Goal: Task Accomplishment & Management: Manage account settings

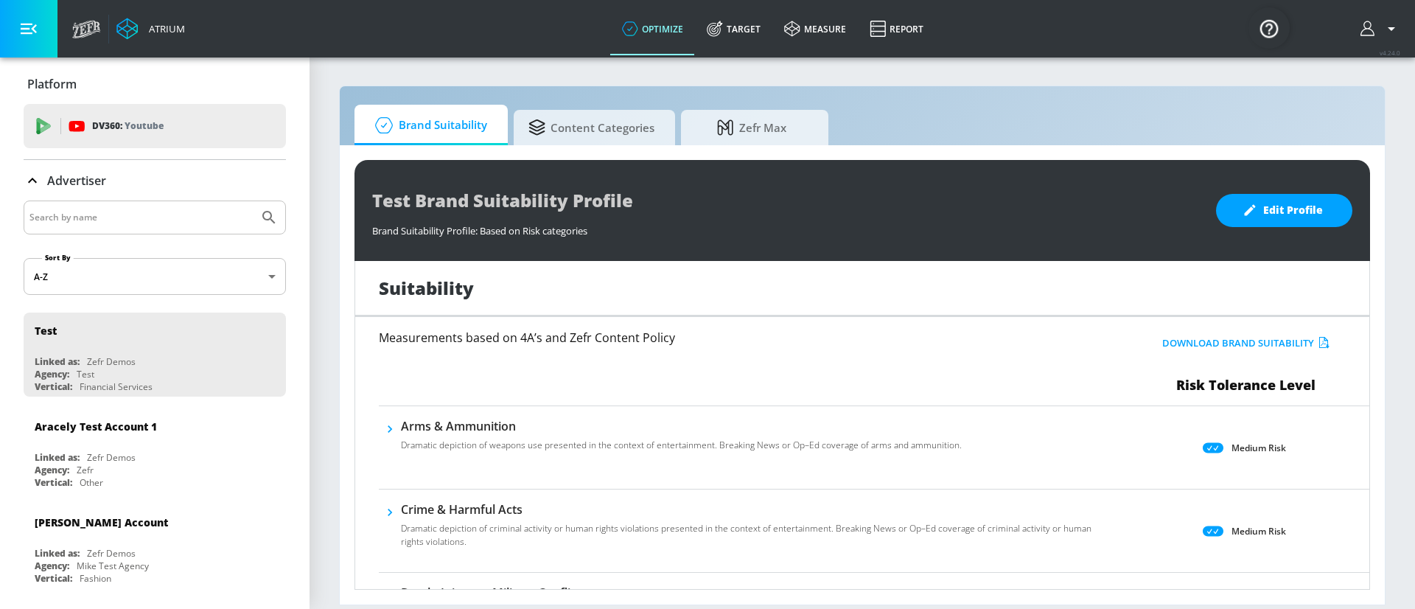
click at [72, 214] on input "Search by name" at bounding box center [140, 217] width 223 height 19
type input "otsuka"
click at [253, 201] on button "Submit Search" at bounding box center [269, 217] width 32 height 32
click at [154, 222] on input "otsuka" at bounding box center [140, 217] width 223 height 19
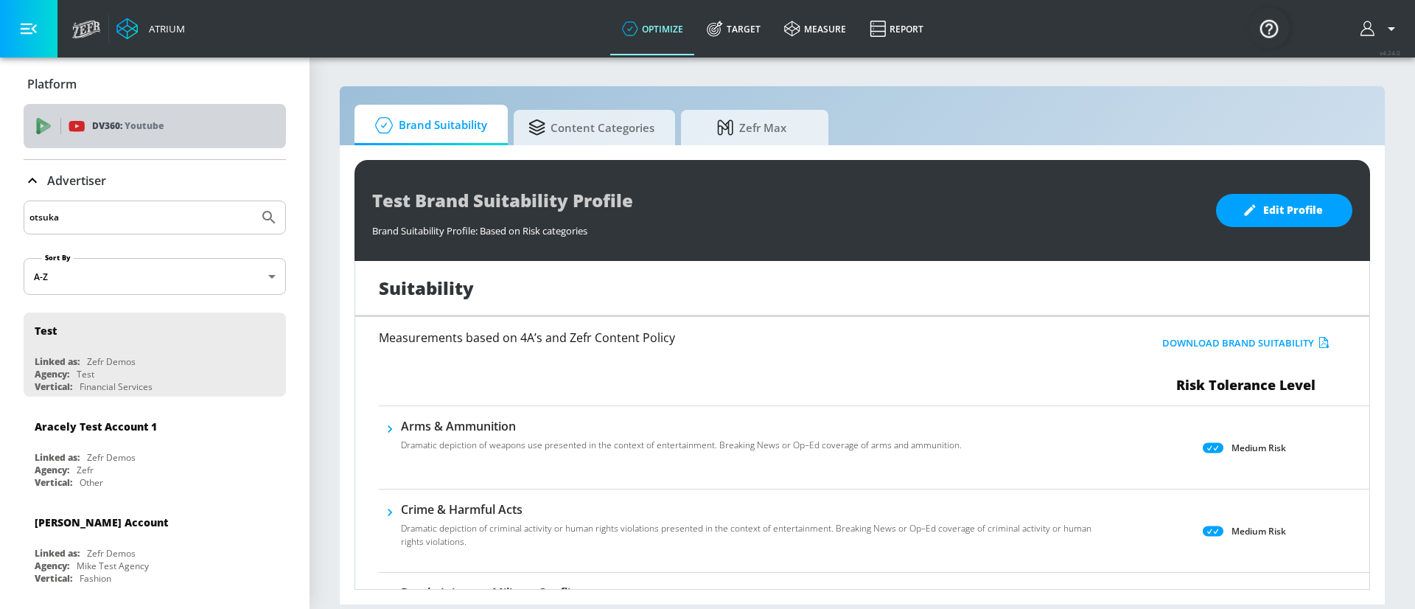
click at [186, 131] on div "DV360: Youtube" at bounding box center [172, 126] width 206 height 16
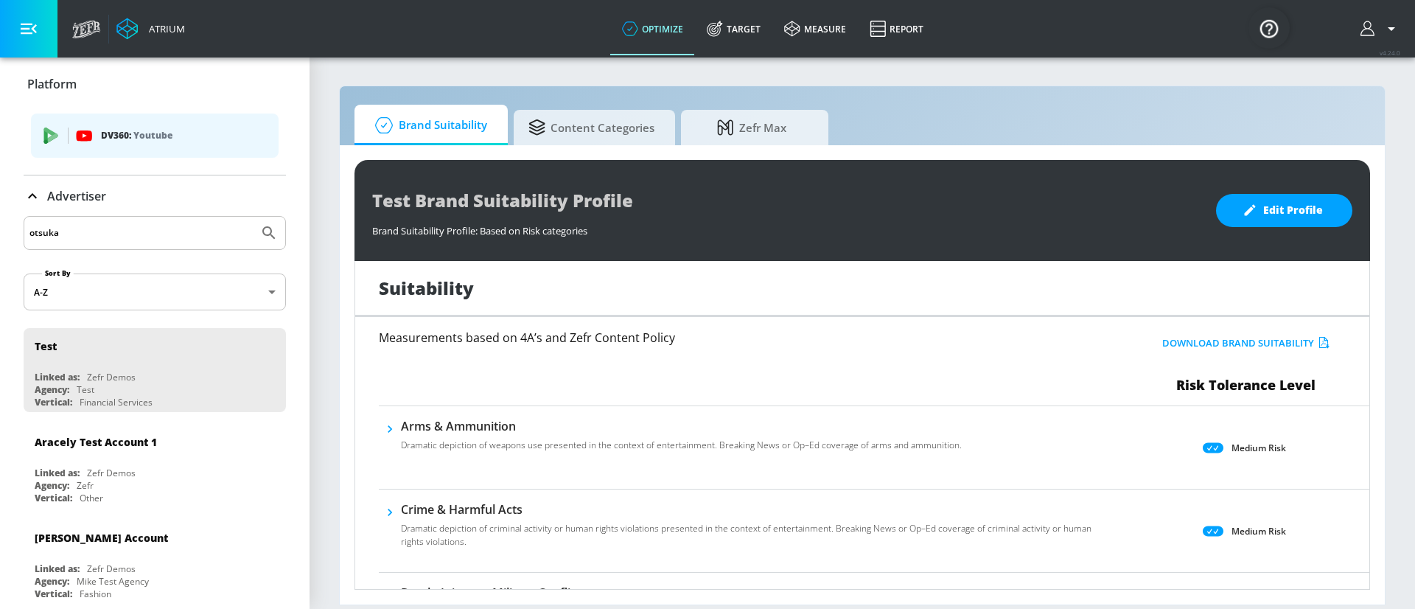
click at [92, 231] on input "otsuka" at bounding box center [140, 232] width 223 height 19
click at [253, 217] on button "Submit Search" at bounding box center [269, 233] width 32 height 32
click at [262, 234] on icon "Submit Search" at bounding box center [268, 232] width 13 height 13
click at [751, 30] on link "Target" at bounding box center [733, 28] width 77 height 53
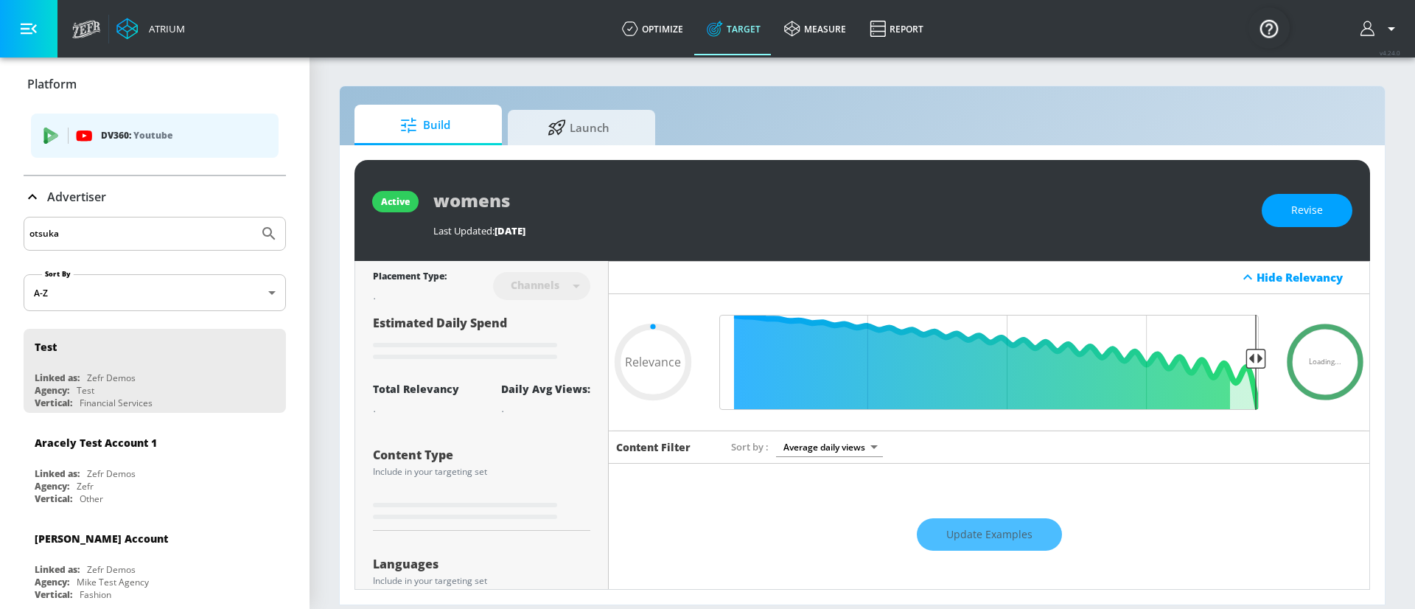
type input "0.6"
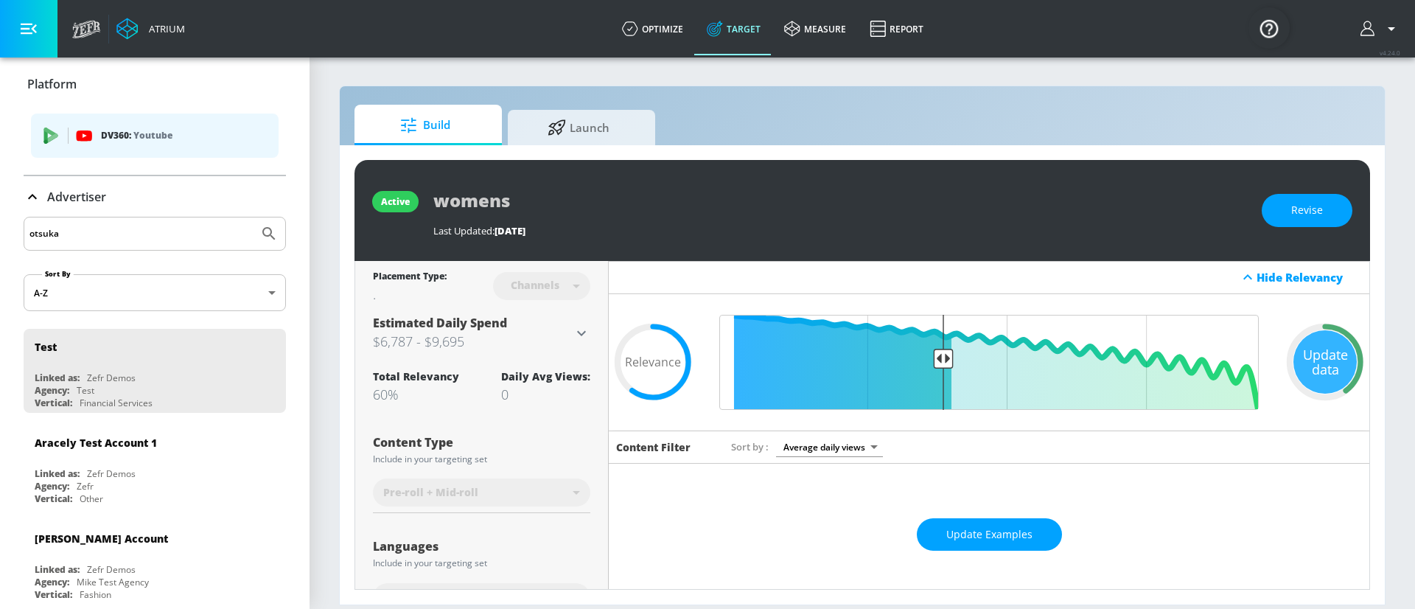
click at [262, 229] on icon "Submit Search" at bounding box center [268, 233] width 13 height 13
click at [85, 234] on input "otsuka" at bounding box center [140, 233] width 223 height 19
click at [253, 217] on button "Submit Search" at bounding box center [269, 233] width 32 height 32
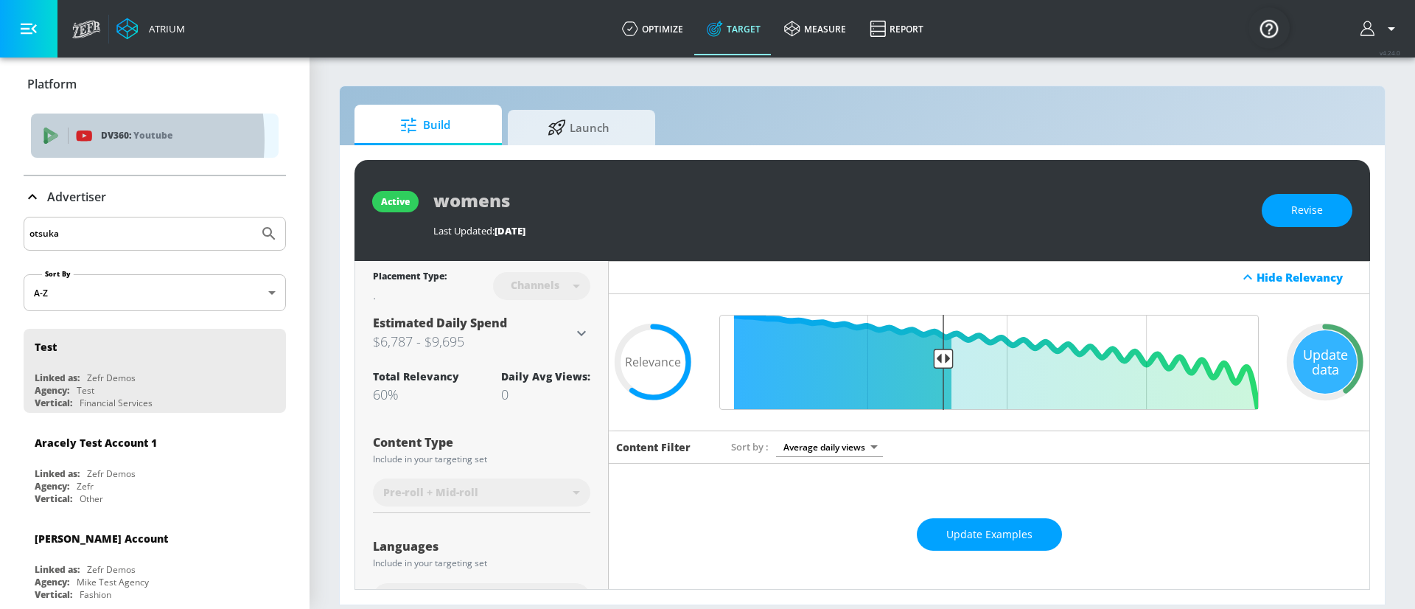
click at [52, 140] on icon "list of platforms" at bounding box center [53, 137] width 10 height 9
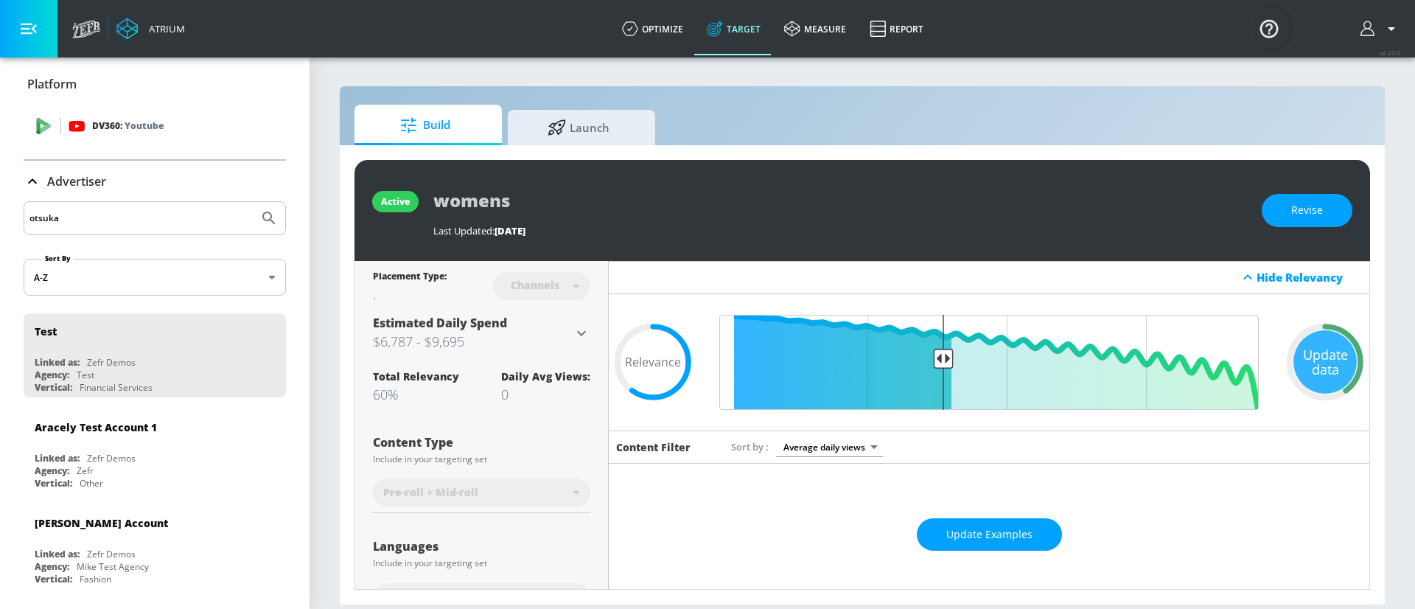
click at [50, 139] on div "DV360: Youtube" at bounding box center [155, 126] width 262 height 44
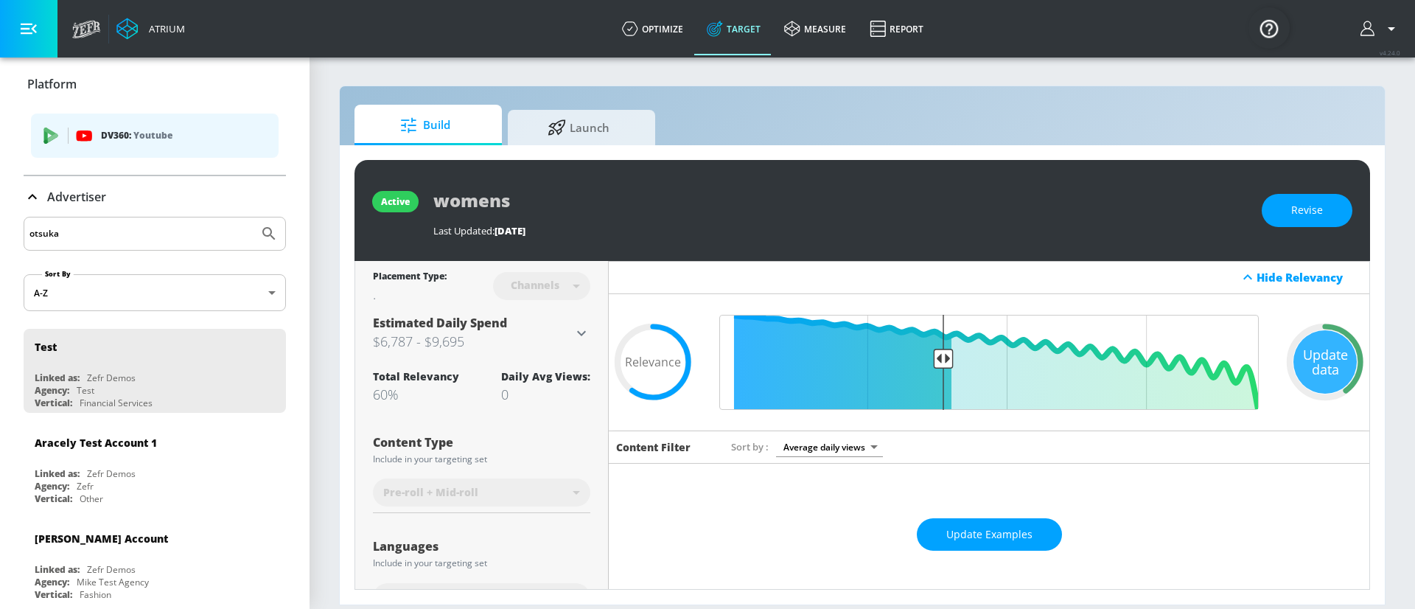
click at [94, 225] on input "otsuka" at bounding box center [140, 233] width 223 height 19
click at [253, 217] on button "Submit Search" at bounding box center [269, 233] width 32 height 32
click at [95, 220] on div "ots" at bounding box center [155, 234] width 262 height 34
click at [70, 237] on input "ots" at bounding box center [140, 233] width 223 height 19
type input "o"
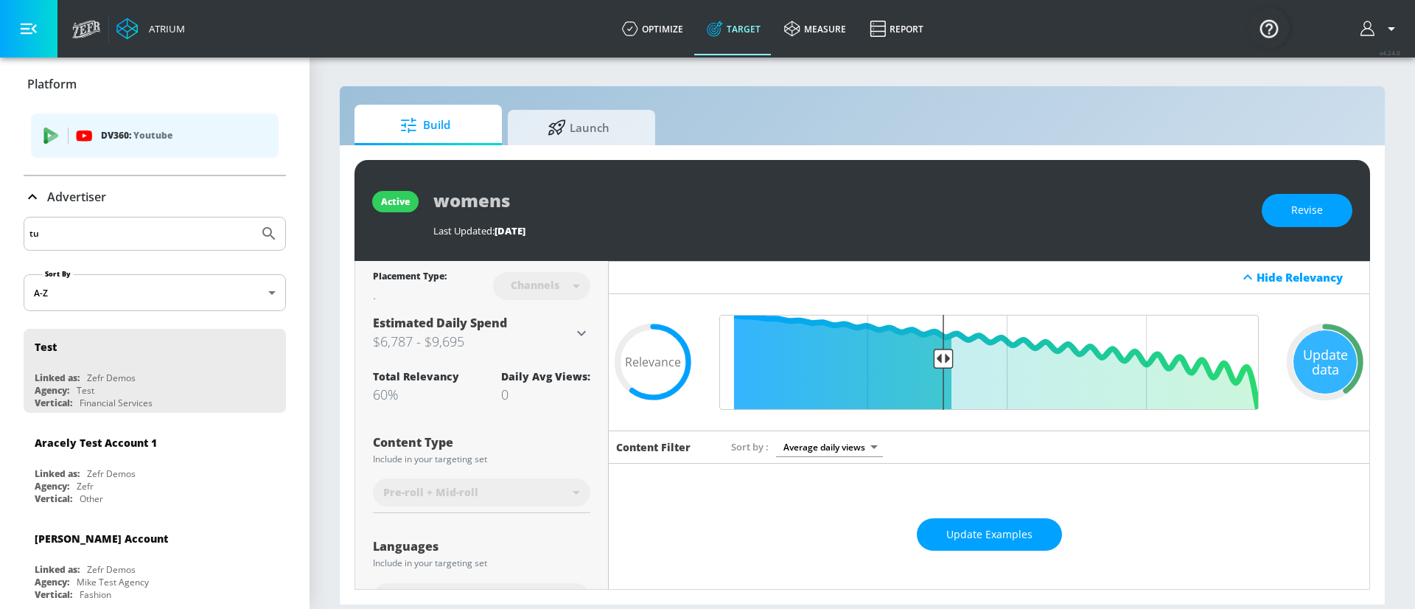
type input "t"
click at [253, 217] on button "Submit Search" at bounding box center [269, 233] width 32 height 32
click at [128, 231] on input "tsuka" at bounding box center [140, 233] width 223 height 19
type input "t"
type input "otsuka"
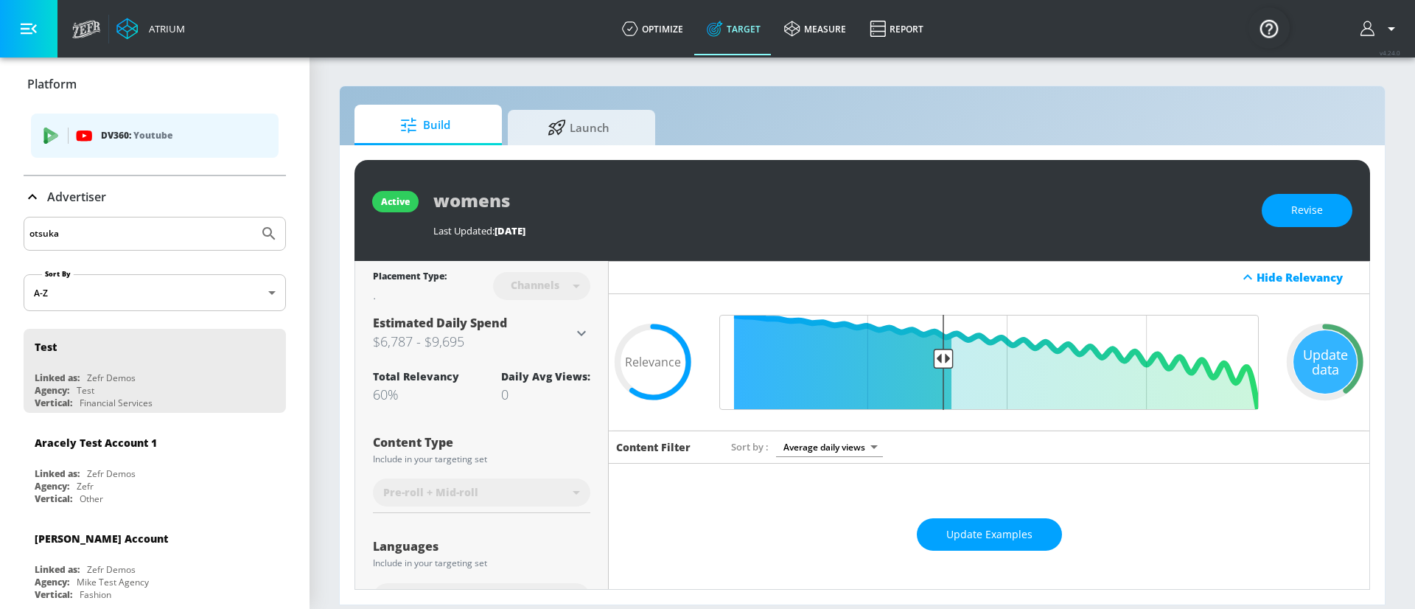
click at [253, 217] on button "Submit Search" at bounding box center [269, 233] width 32 height 32
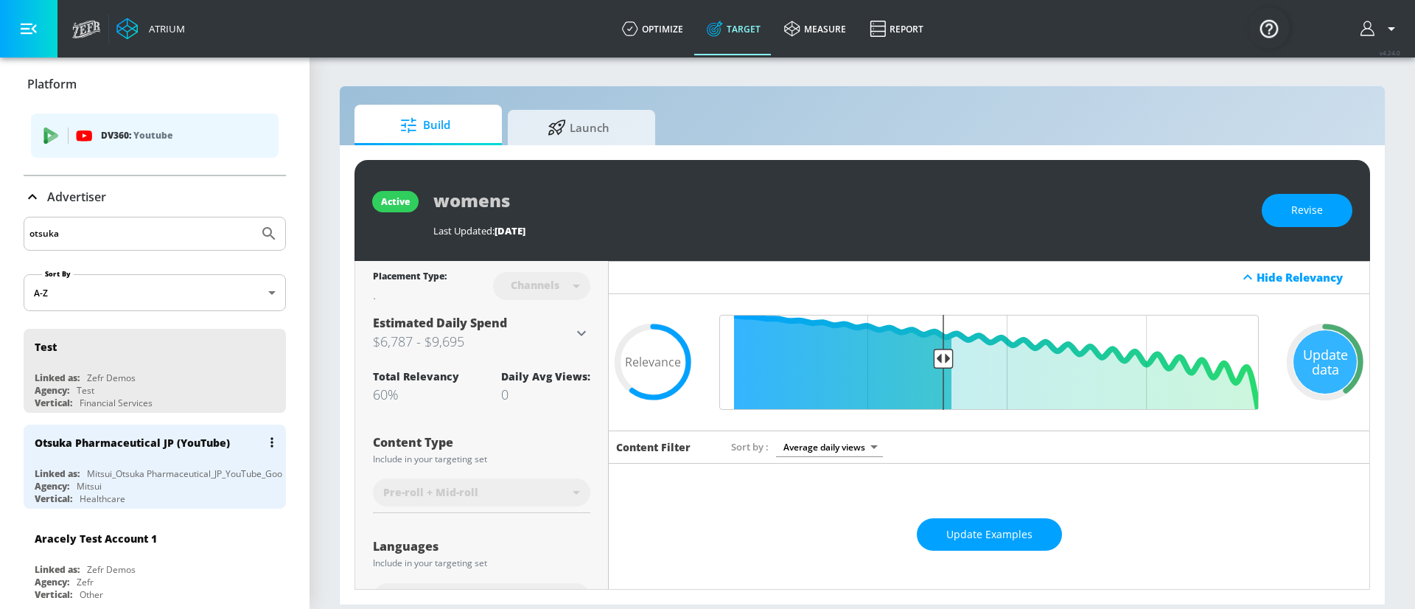
click at [123, 472] on div "Mitsui_Otsuka Pharmaceutical_JP_YouTube_GoogleAds" at bounding box center [198, 473] width 223 height 13
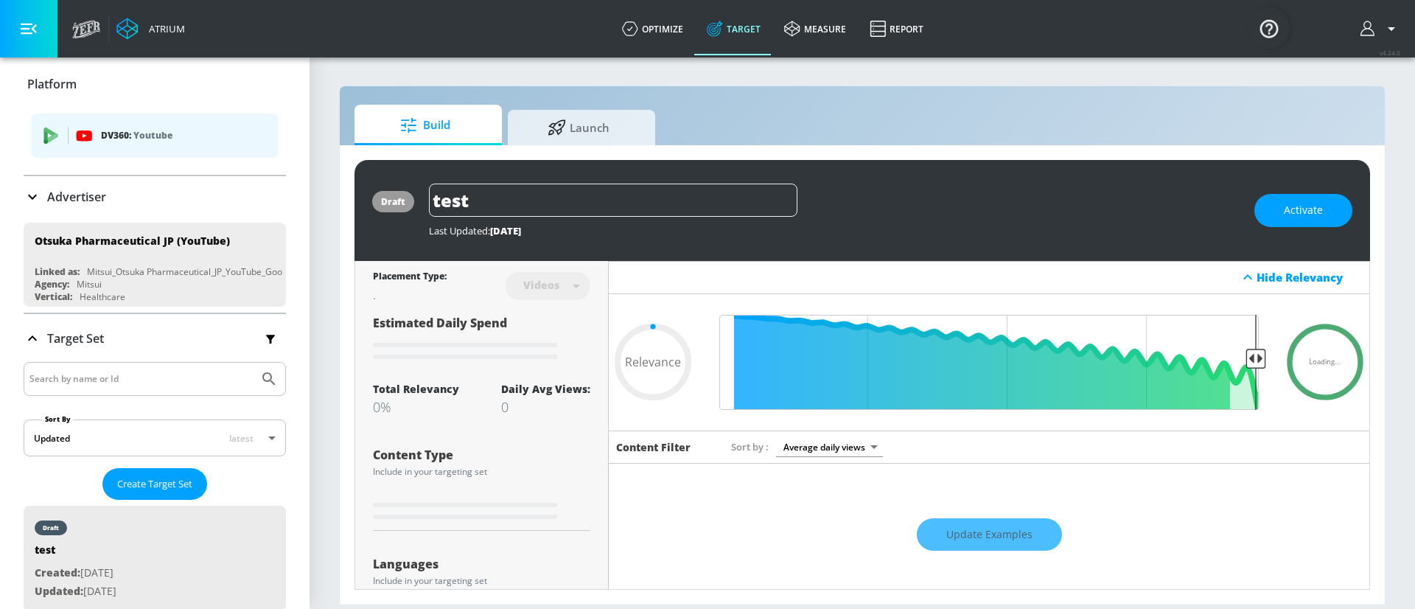
type input "0.05"
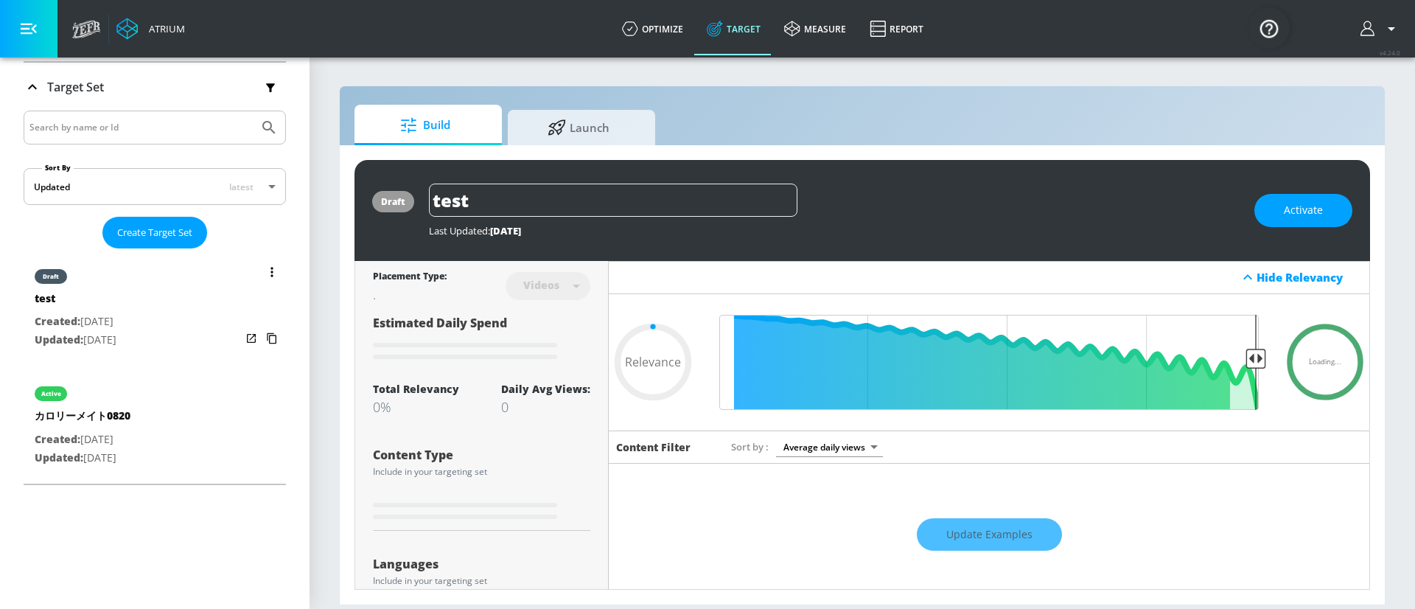
scroll to position [255, 0]
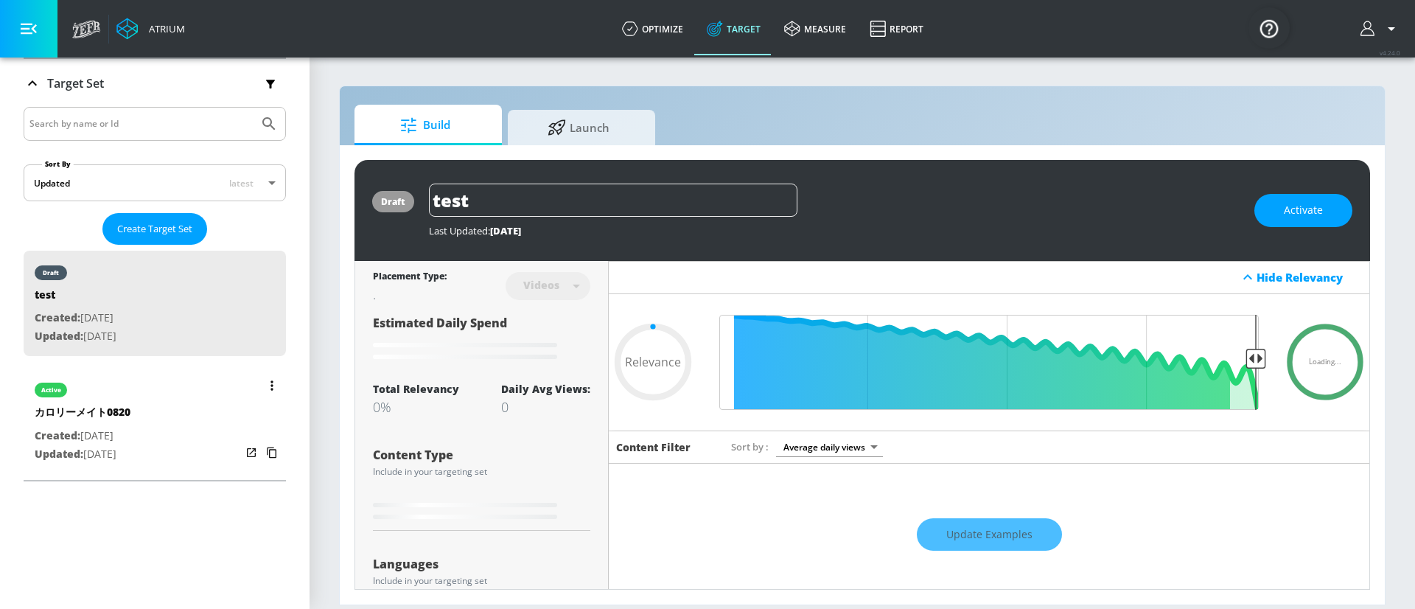
click at [126, 431] on p "Created: [DATE]" at bounding box center [83, 436] width 96 height 18
type input "カロリーメイト0820"
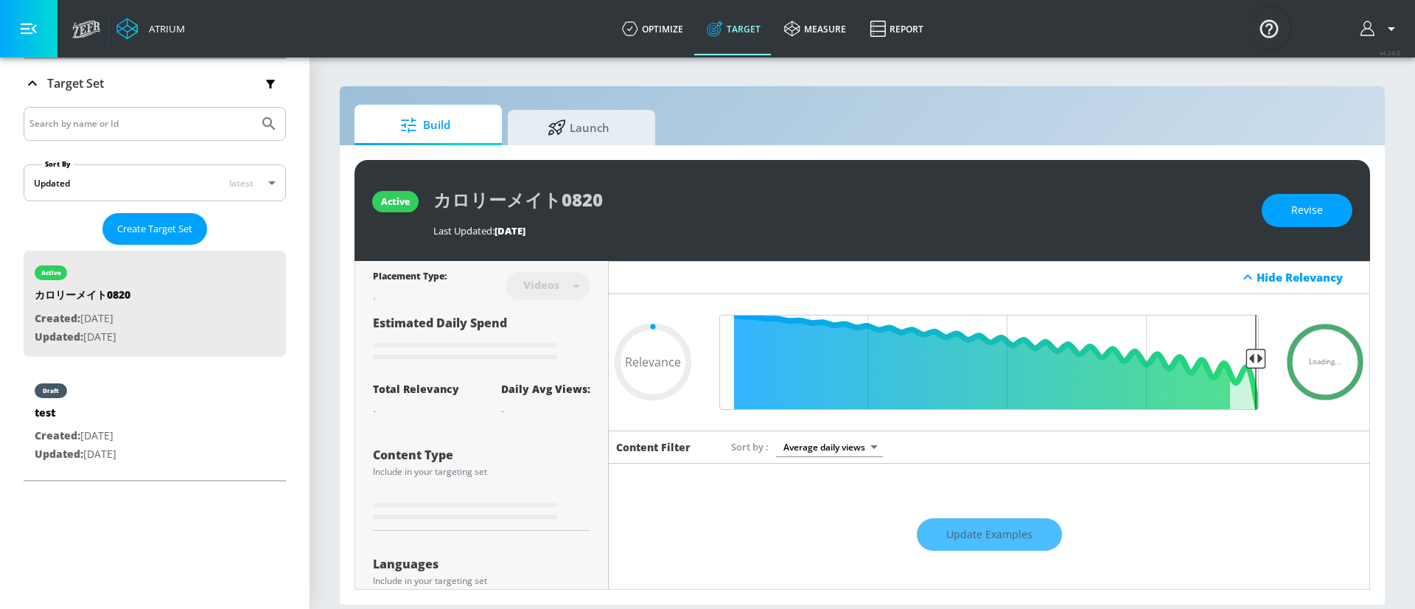
type input "0.6"
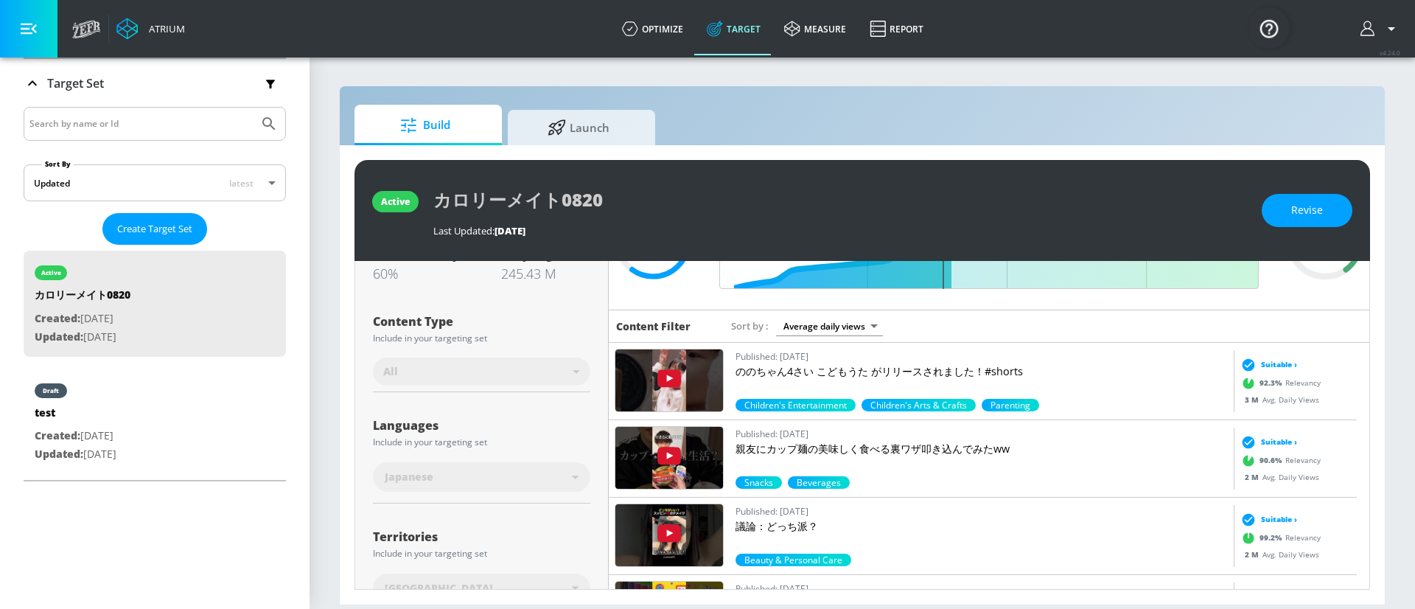
scroll to position [111, 0]
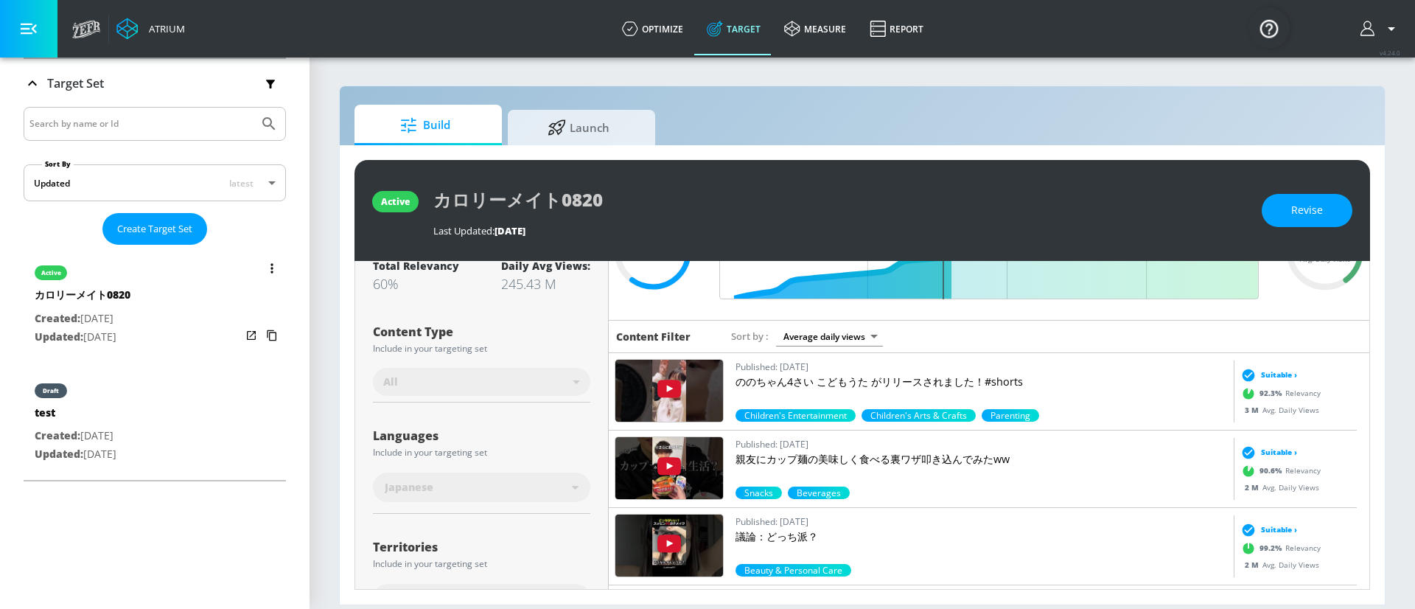
click at [80, 419] on div "test" at bounding box center [76, 415] width 82 height 21
type input "test"
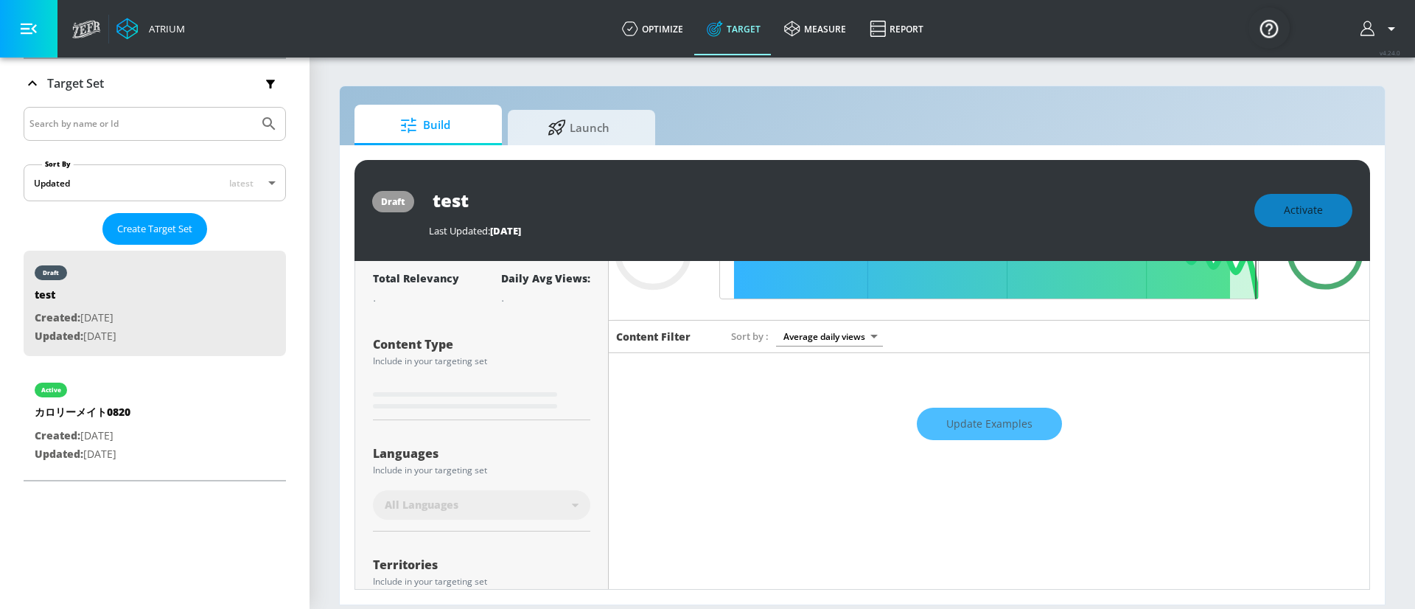
scroll to position [122, 0]
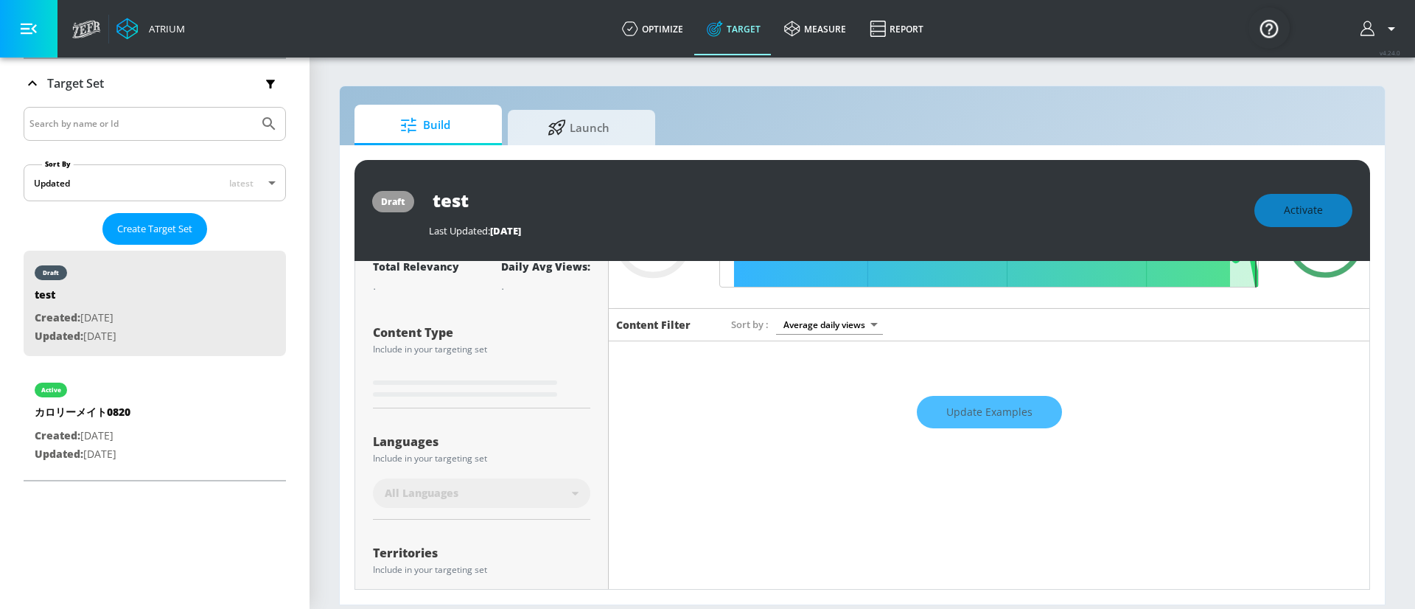
type input "0.05"
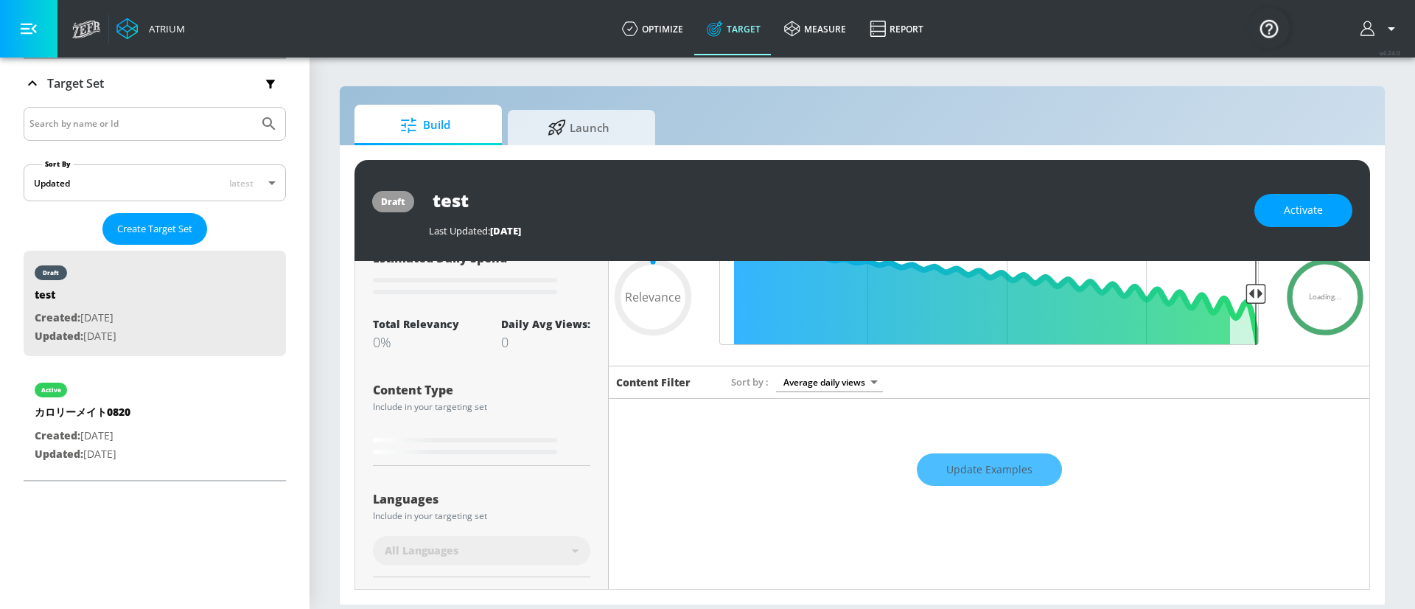
scroll to position [0, 0]
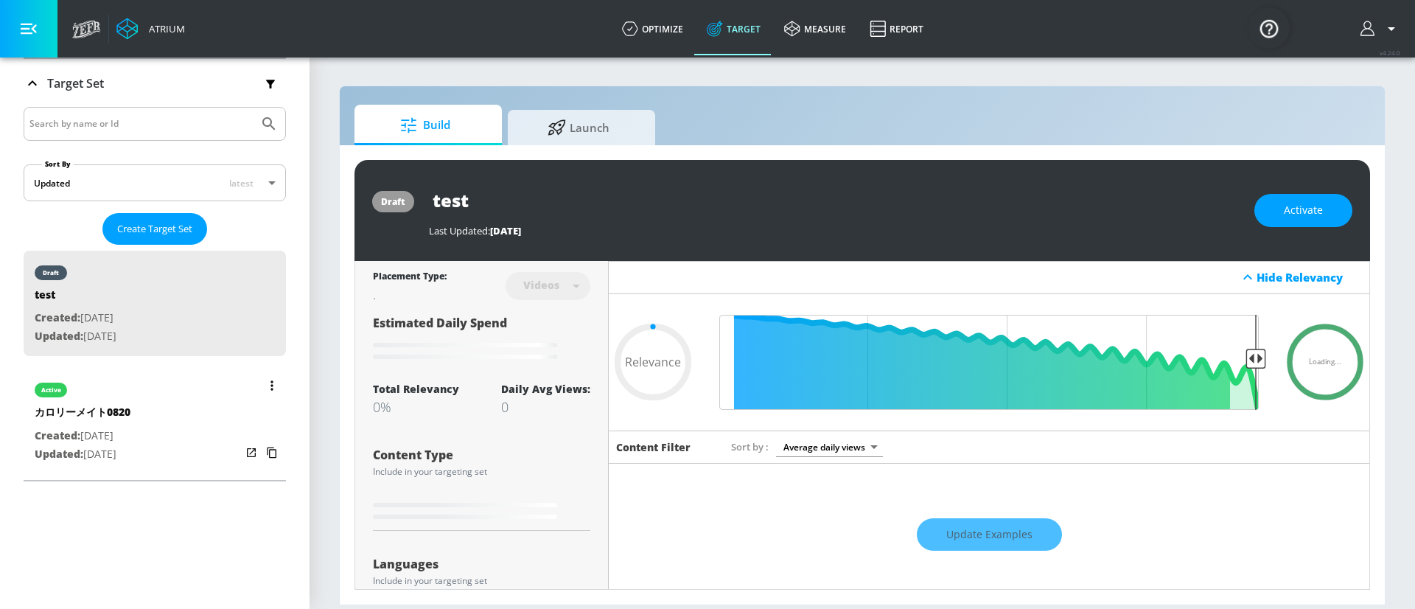
click at [189, 436] on div "active カロリーメイト0820 Created: [DATE] Updated: [DATE]" at bounding box center [155, 421] width 262 height 106
type input "カロリーメイト0820"
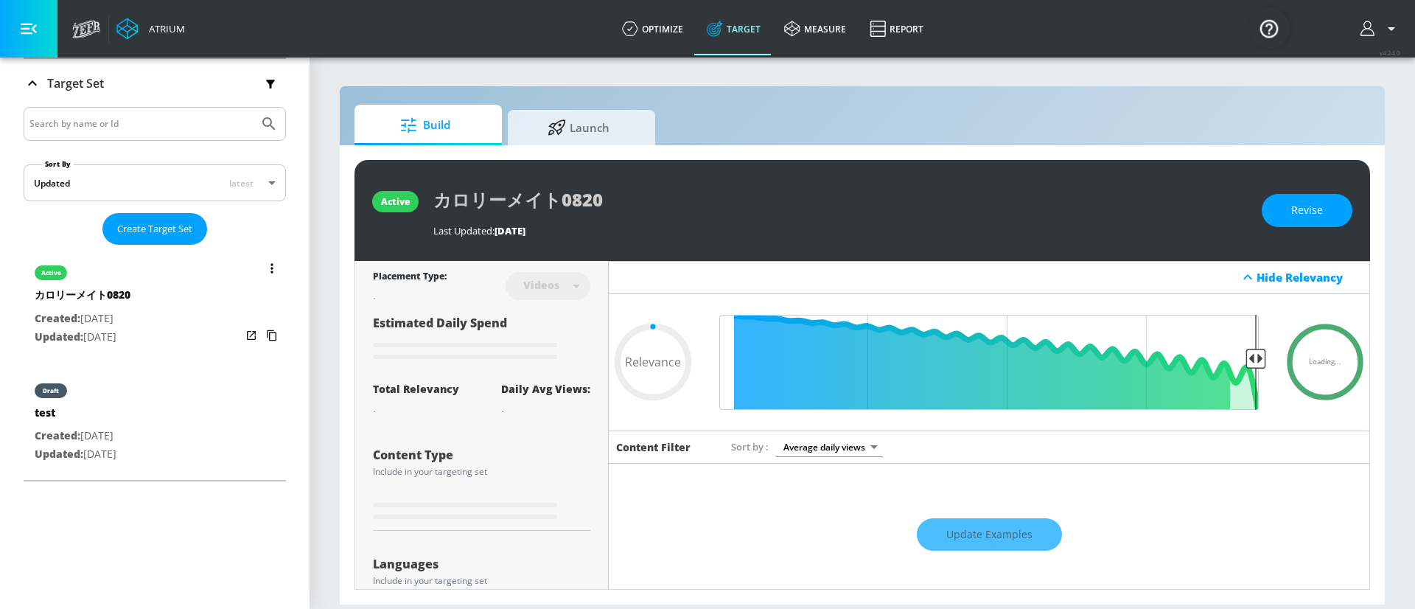
type input "0.05"
